Goal: Task Accomplishment & Management: Use online tool/utility

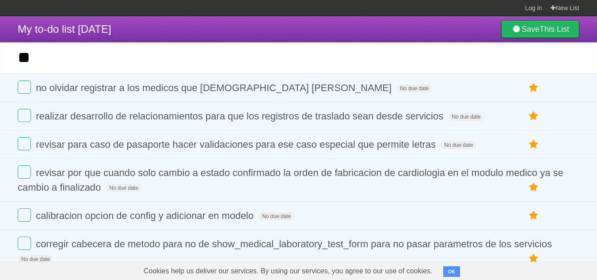
type input "*"
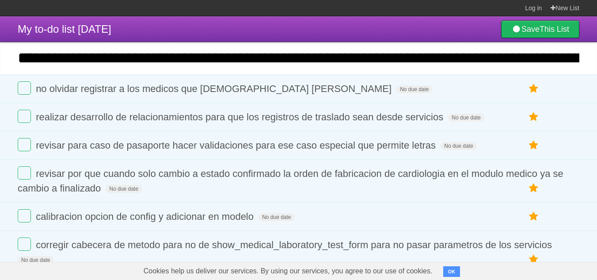
scroll to position [0, 147]
drag, startPoint x: 549, startPoint y: 59, endPoint x: 603, endPoint y: 61, distance: 53.5
type input "**********"
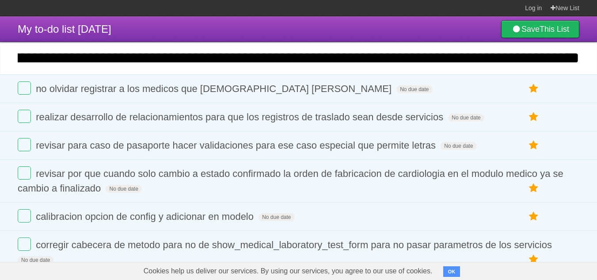
click input "*********" at bounding box center [0, 0] width 0 height 0
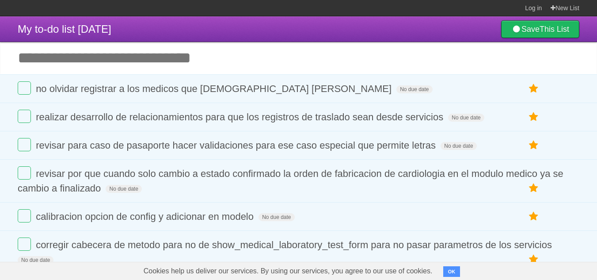
scroll to position [0, 0]
drag, startPoint x: 598, startPoint y: 34, endPoint x: 603, endPoint y: 70, distance: 36.5
click at [298, 68] on input "Add another task" at bounding box center [298, 58] width 597 height 32
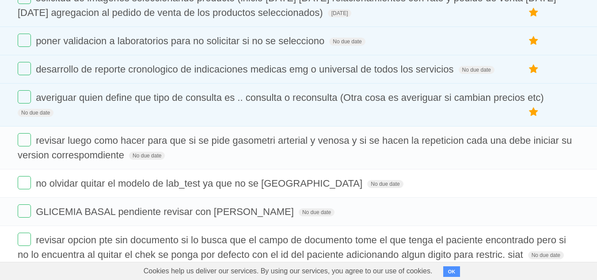
scroll to position [1492, 0]
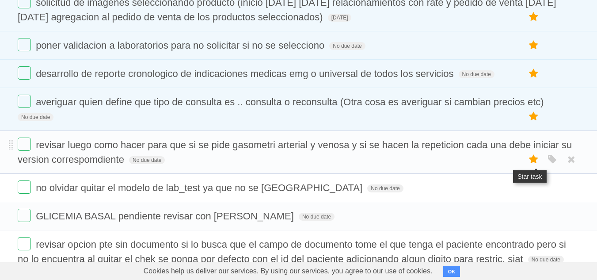
click at [536, 152] on icon at bounding box center [533, 159] width 12 height 15
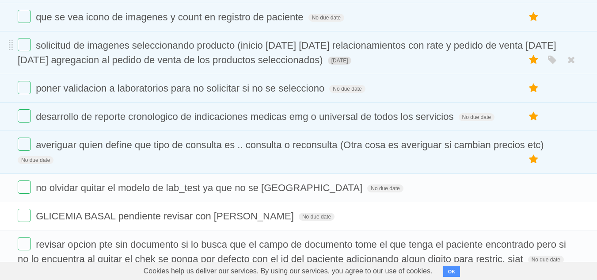
scroll to position [1535, 0]
